Goal: Transaction & Acquisition: Download file/media

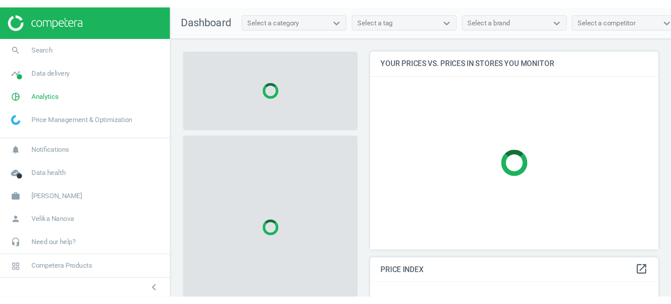
scroll to position [178, 359]
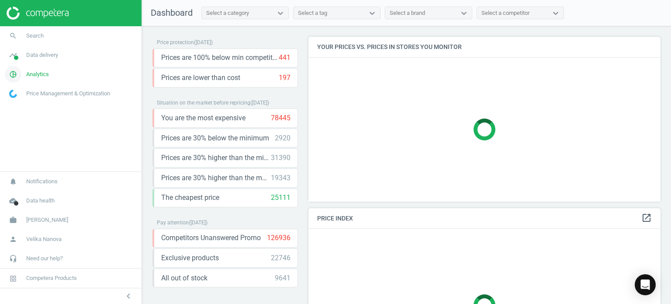
click at [33, 72] on span "Analytics" at bounding box center [37, 74] width 23 height 8
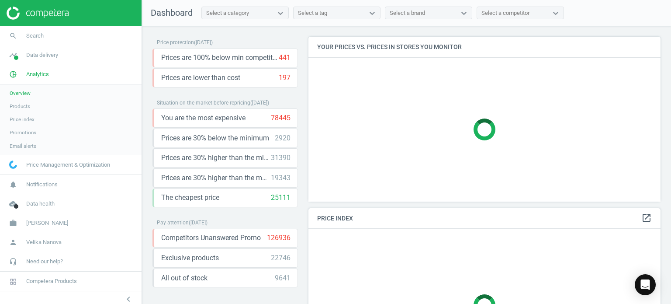
click at [19, 105] on span "Products" at bounding box center [20, 106] width 21 height 7
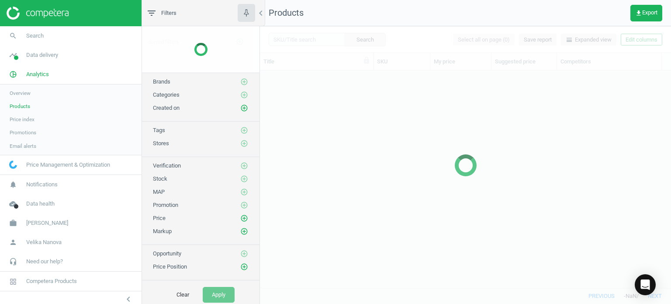
scroll to position [204, 404]
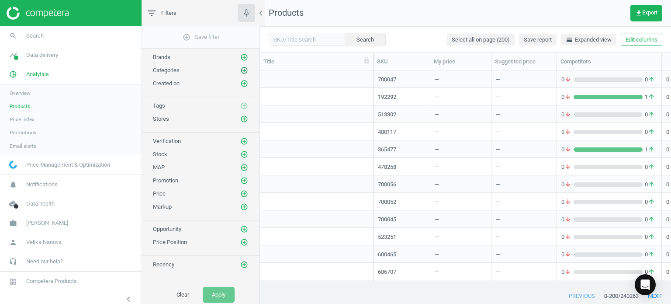
click at [244, 71] on icon "add_circle_outline" at bounding box center [244, 70] width 8 height 8
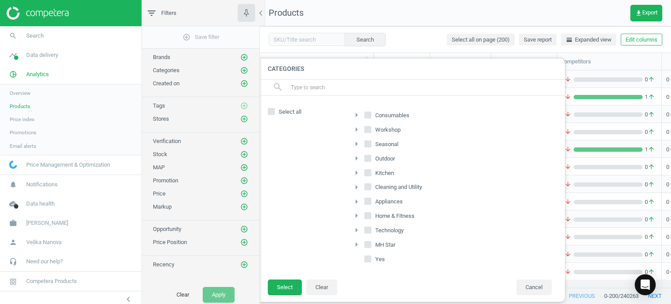
click at [369, 112] on input "Consumables" at bounding box center [368, 115] width 6 height 6
checkbox input "true"
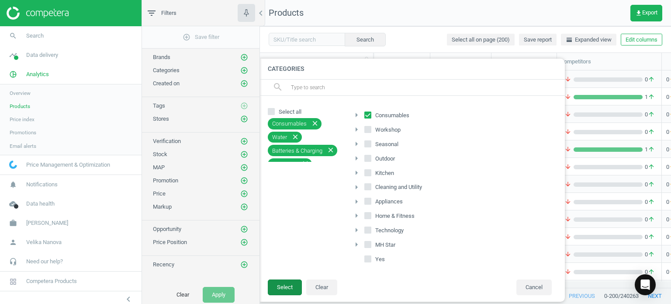
click at [285, 240] on button "Select" at bounding box center [285, 287] width 34 height 16
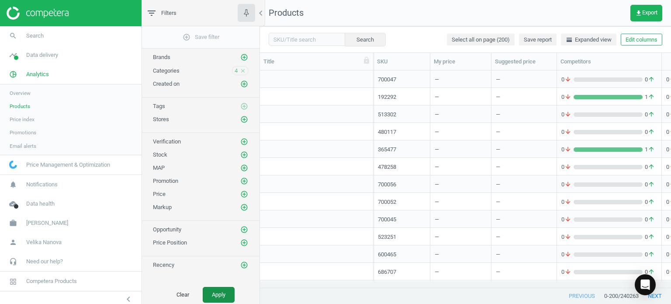
click at [222, 240] on button "Apply" at bounding box center [219, 294] width 32 height 16
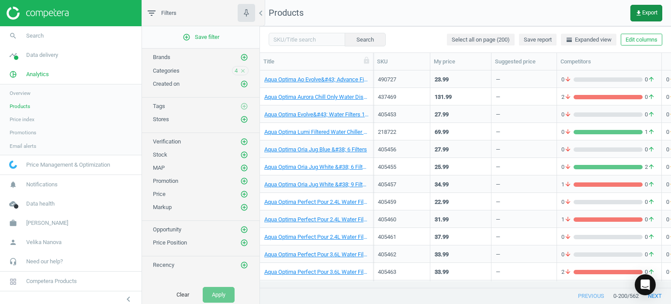
click at [559, 17] on button "get_app Export" at bounding box center [646, 13] width 32 height 17
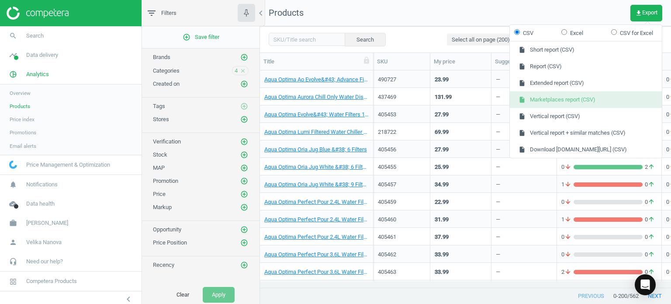
click at [559, 96] on button "insert_drive_file Marketplaces report (CSV)" at bounding box center [586, 99] width 152 height 17
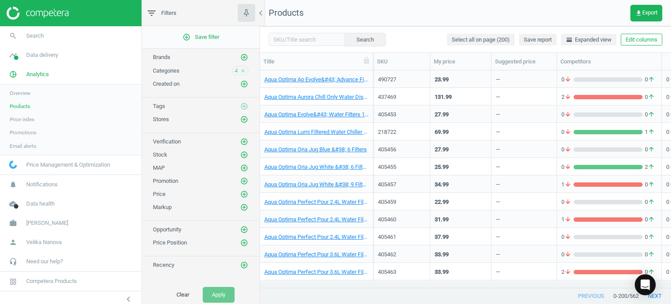
click at [238, 71] on span "4" at bounding box center [236, 71] width 3 height 8
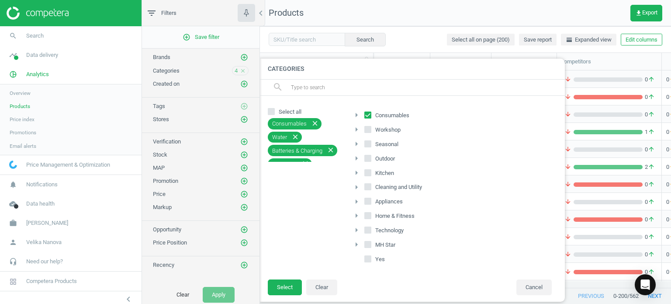
click at [238, 71] on span "4" at bounding box center [236, 71] width 3 height 8
